Goal: Task Accomplishment & Management: Manage account settings

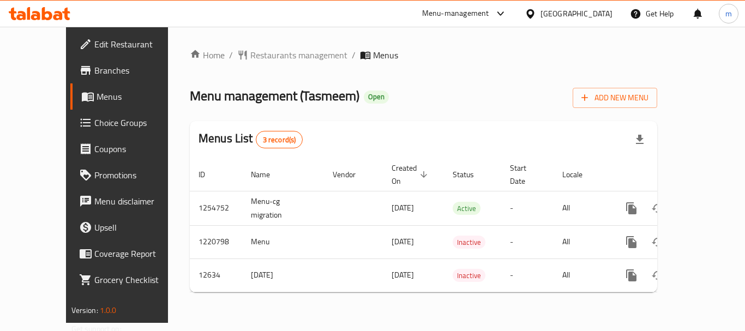
click at [541, 8] on div at bounding box center [533, 14] width 16 height 12
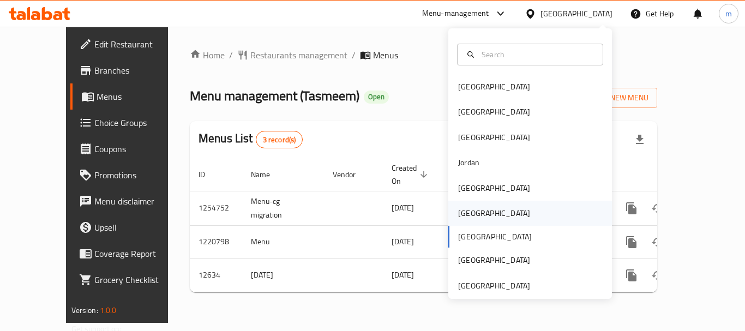
click at [467, 214] on div "[GEOGRAPHIC_DATA]" at bounding box center [494, 213] width 72 height 12
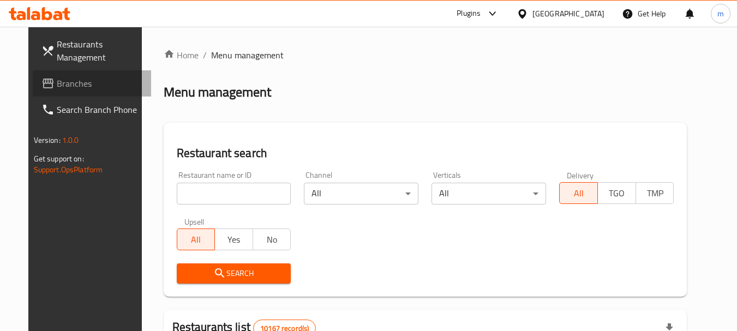
click at [57, 86] on span "Branches" at bounding box center [100, 83] width 86 height 13
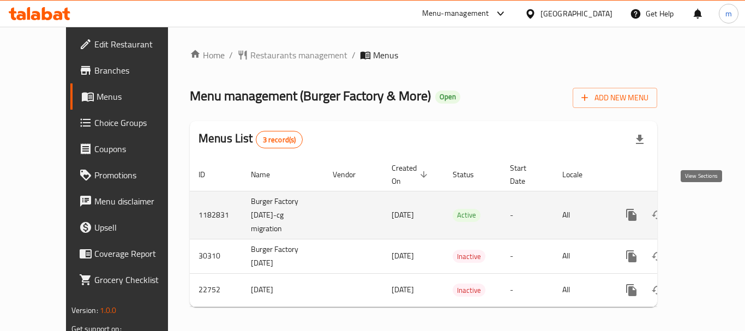
click at [704, 208] on icon "enhanced table" at bounding box center [710, 214] width 13 height 13
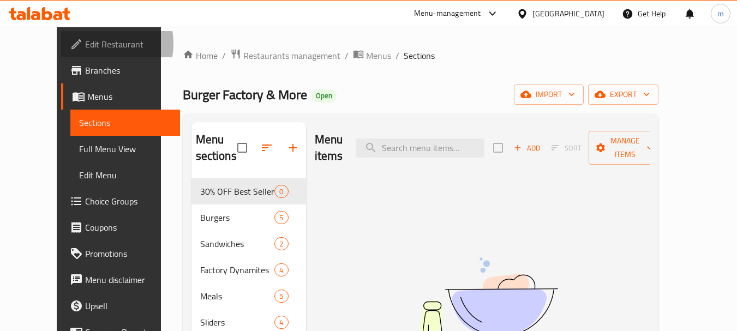
click at [85, 44] on span "Edit Restaurant" at bounding box center [128, 44] width 86 height 13
